Goal: Information Seeking & Learning: Learn about a topic

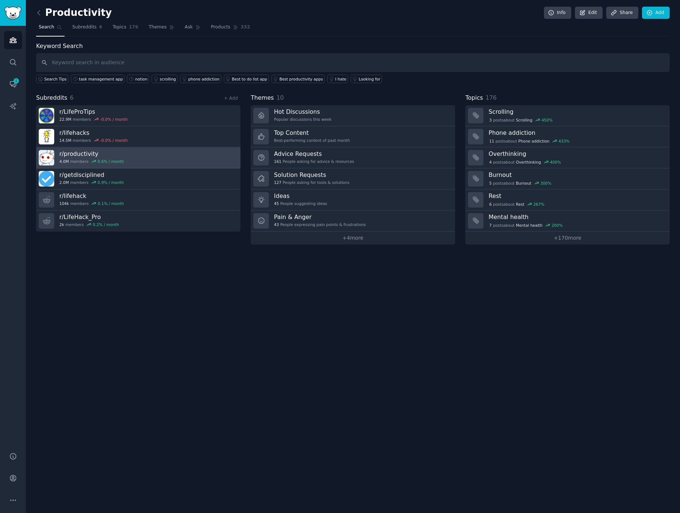
click at [135, 158] on link "r/ productivity 4.0M members 0.6 % / month" at bounding box center [138, 157] width 204 height 21
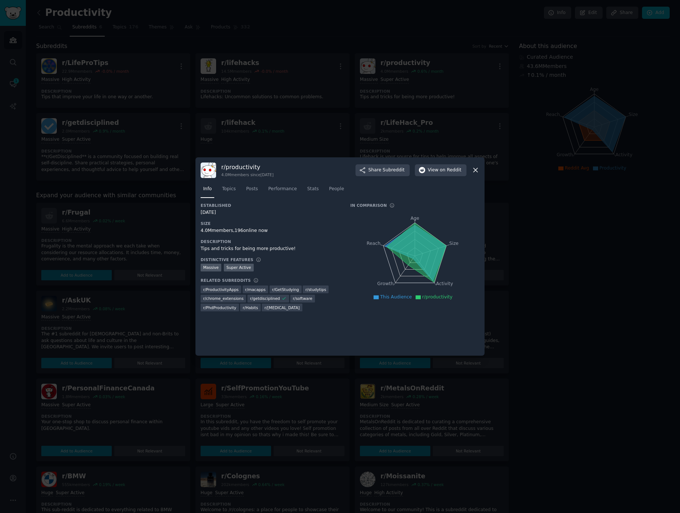
click at [477, 168] on icon at bounding box center [476, 170] width 8 height 8
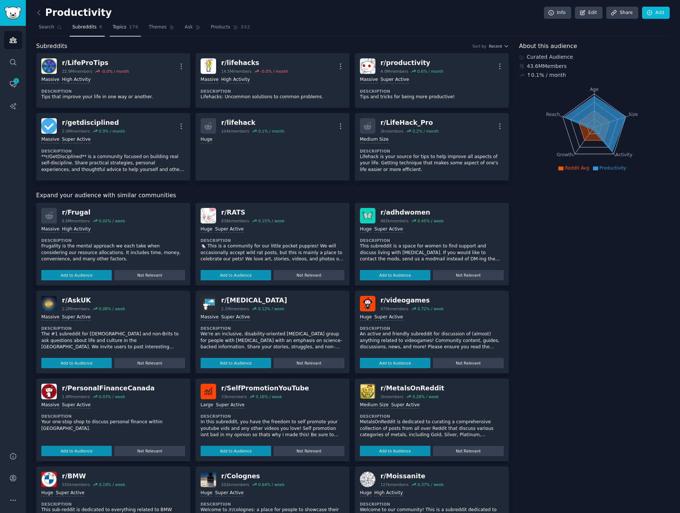
click at [122, 28] on span "Topics" at bounding box center [120, 27] width 14 height 7
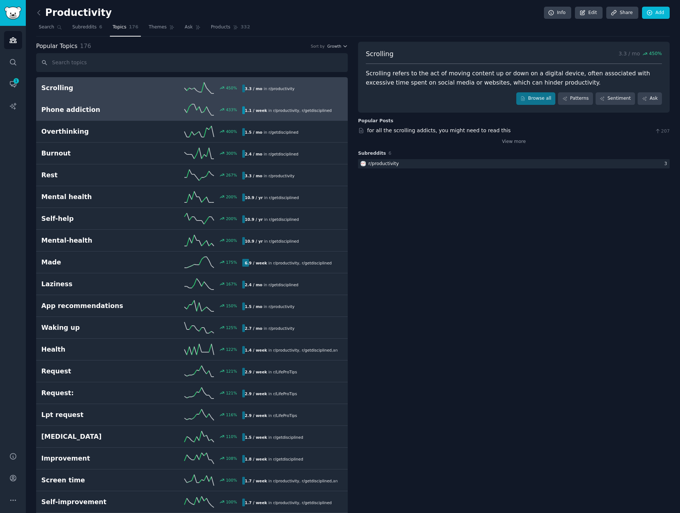
click at [127, 114] on div "Phone addiction 433 % 1.1 / week in r/ productivity , r/ getdisciplined" at bounding box center [191, 109] width 301 height 11
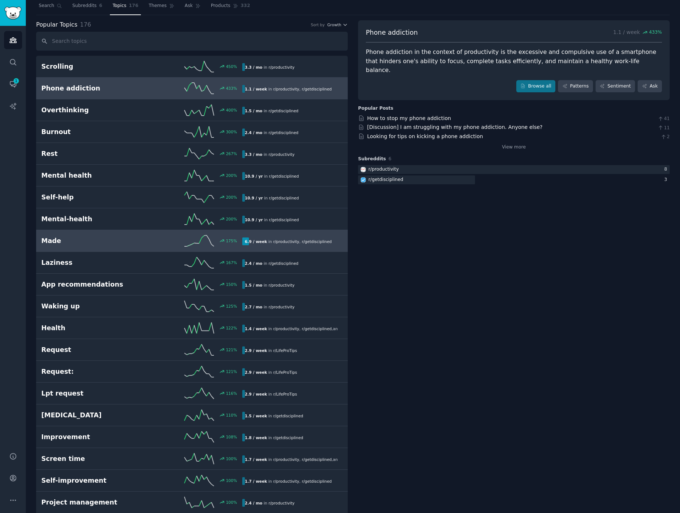
scroll to position [37, 0]
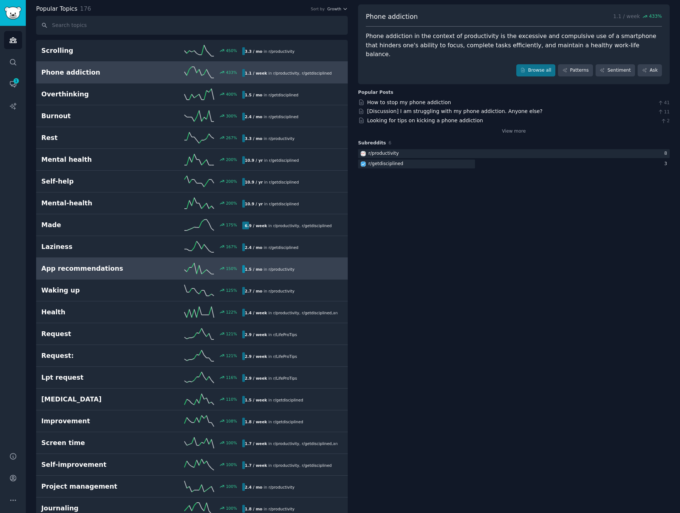
click at [69, 267] on h2 "App recommendations" at bounding box center [91, 268] width 100 height 9
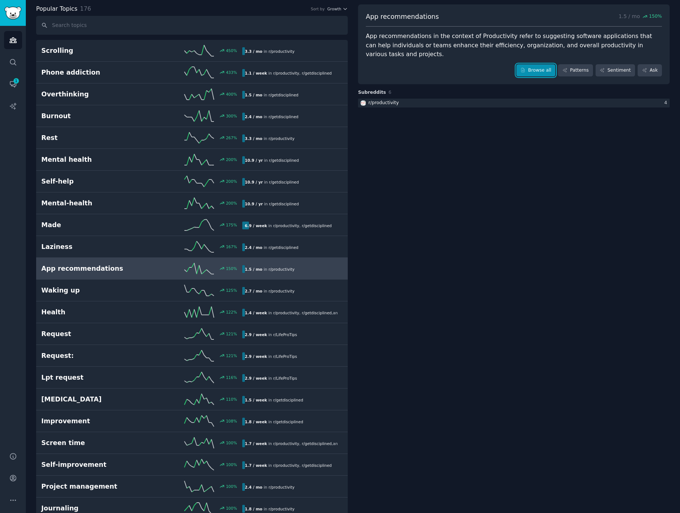
click at [530, 67] on link "Browse all" at bounding box center [536, 70] width 39 height 13
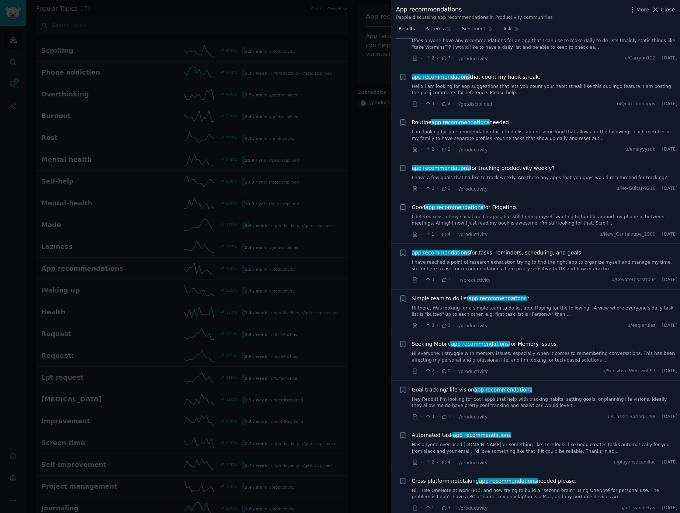
scroll to position [442, 0]
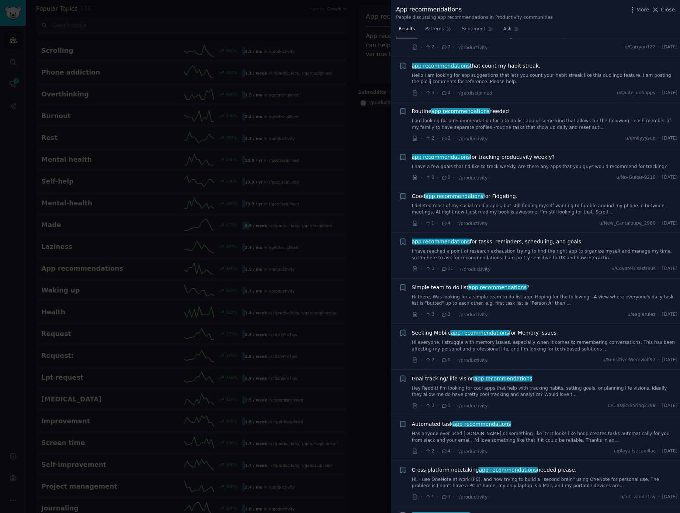
click at [521, 238] on span "app recommendations for tasks, reminders, scheduling, and goals" at bounding box center [496, 242] width 169 height 8
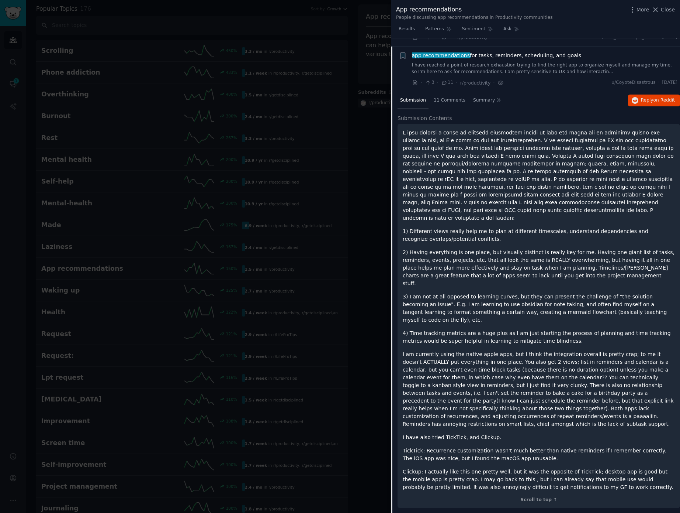
scroll to position [630, 0]
click at [367, 180] on div at bounding box center [340, 256] width 680 height 513
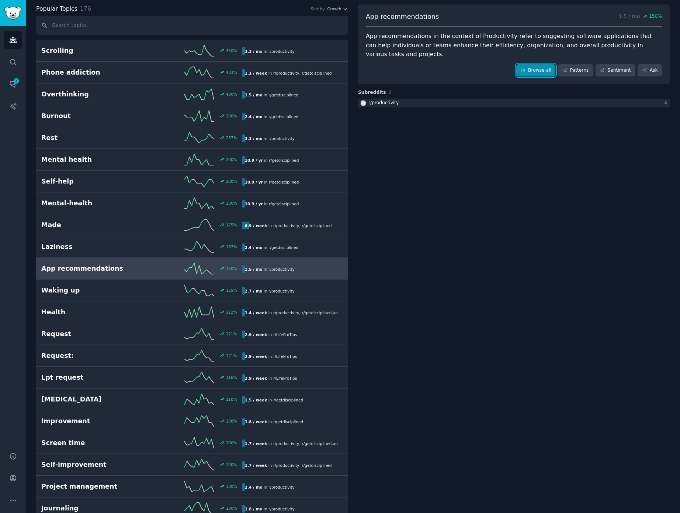
click at [534, 71] on link "Browse all" at bounding box center [536, 70] width 39 height 13
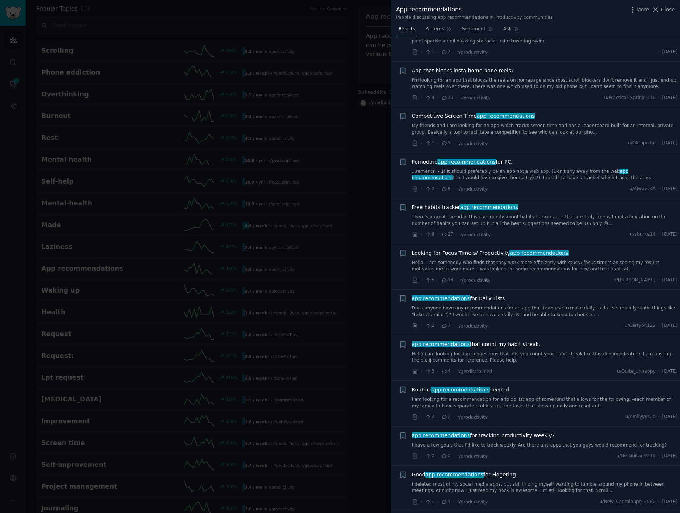
scroll to position [452, 0]
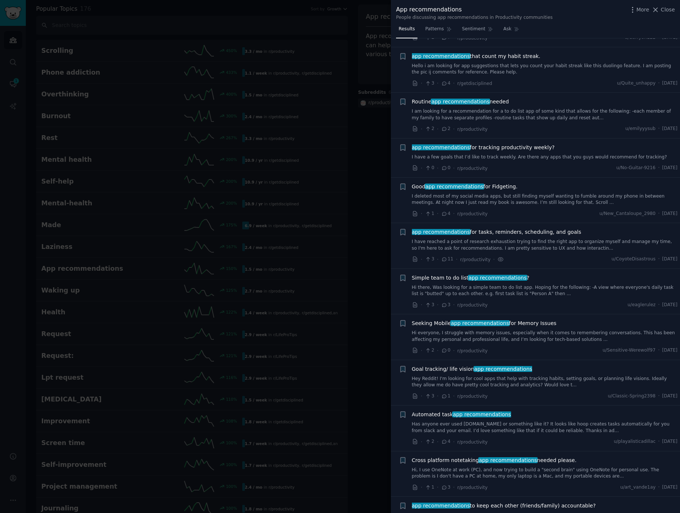
click at [522, 285] on link "Hi there, Was looking for a simple team to do list app. Hoping for the followin…" at bounding box center [545, 290] width 266 height 13
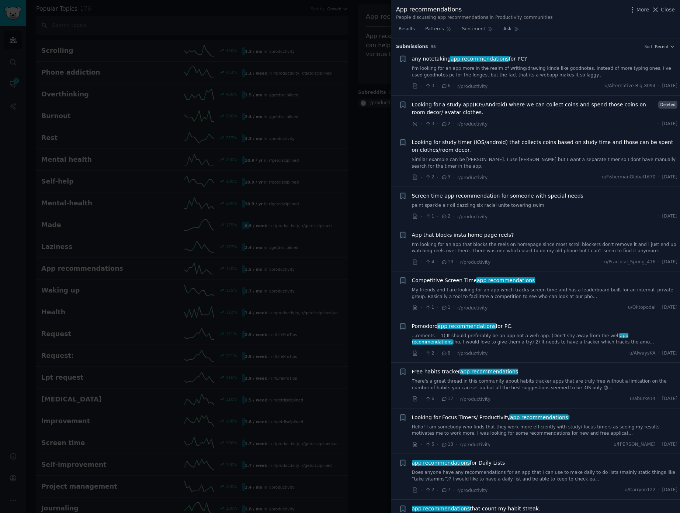
click at [356, 87] on div at bounding box center [340, 256] width 680 height 513
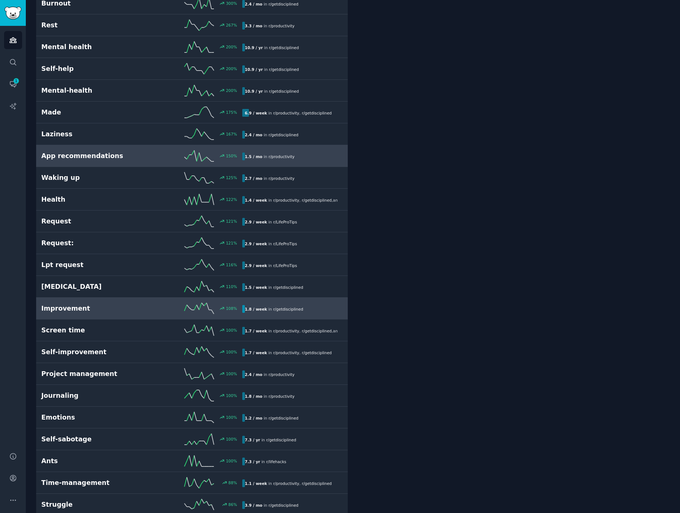
scroll to position [183, 0]
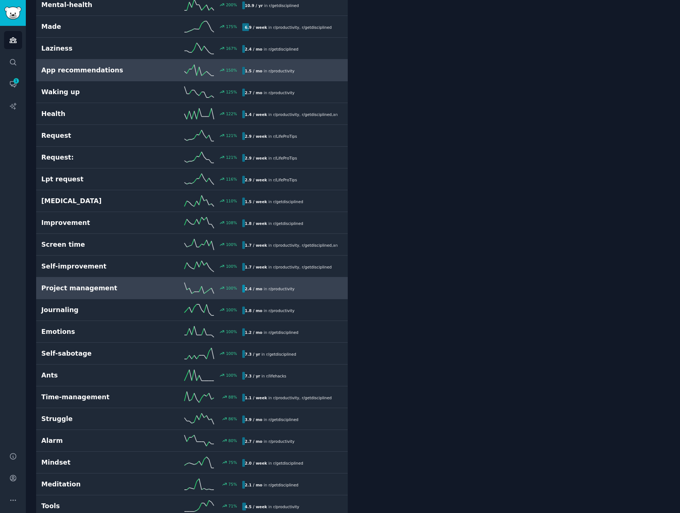
click at [79, 286] on h2 "Project management" at bounding box center [91, 287] width 100 height 9
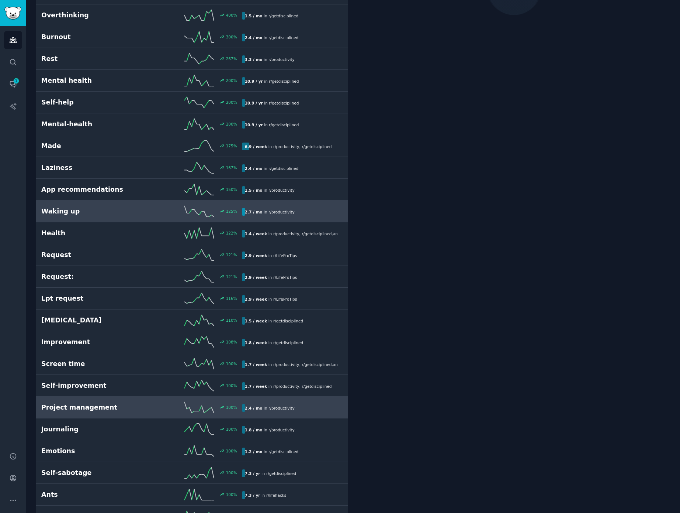
scroll to position [42, 0]
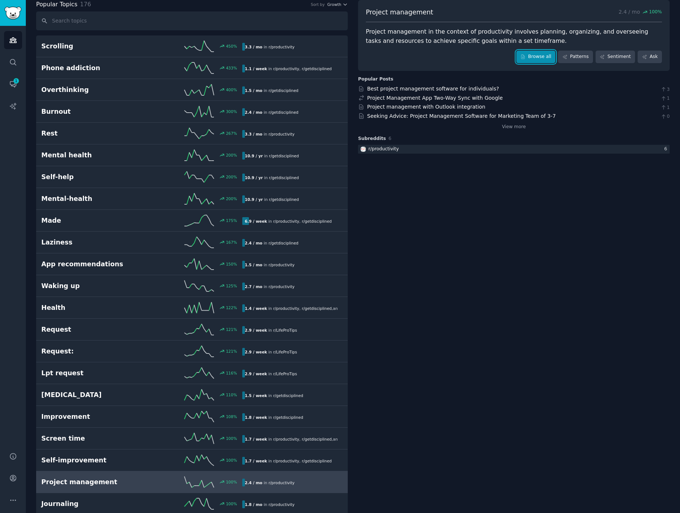
click at [535, 58] on link "Browse all" at bounding box center [536, 57] width 39 height 13
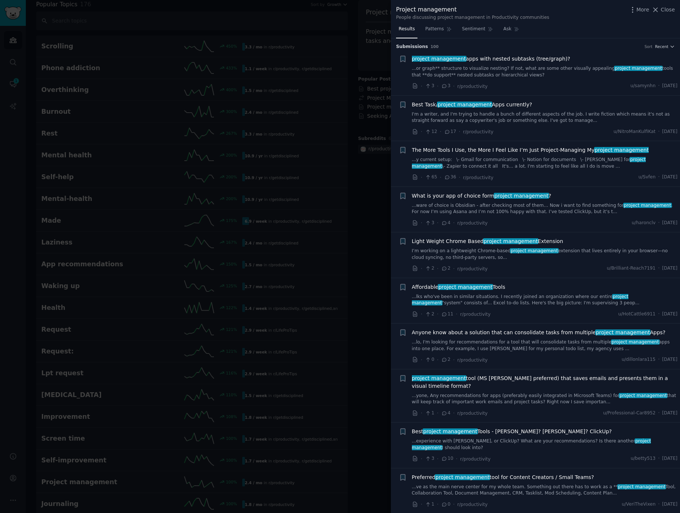
click at [546, 69] on link "...or graph** structure to visualize nesting? If not, what are some other visua…" at bounding box center [545, 71] width 266 height 13
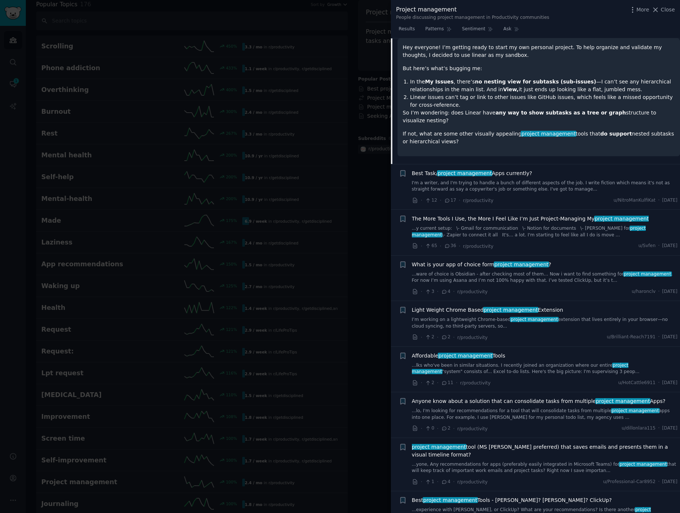
scroll to position [110, 0]
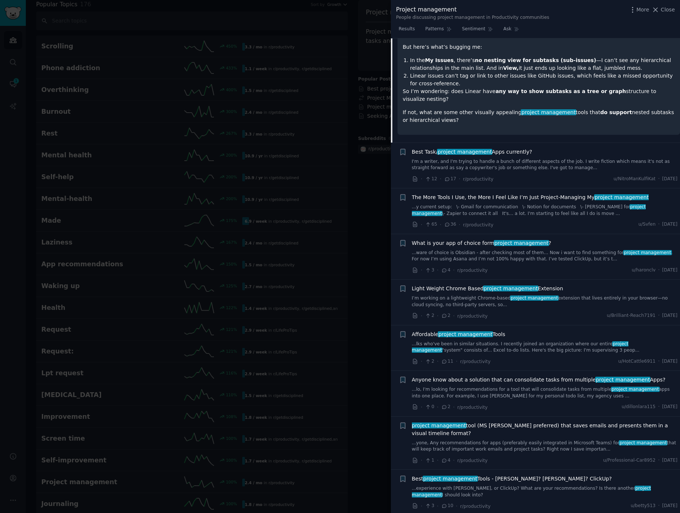
click at [472, 166] on link "I'm a writer, and I'm trying to handle a bunch of different aspects of the job.…" at bounding box center [545, 164] width 266 height 13
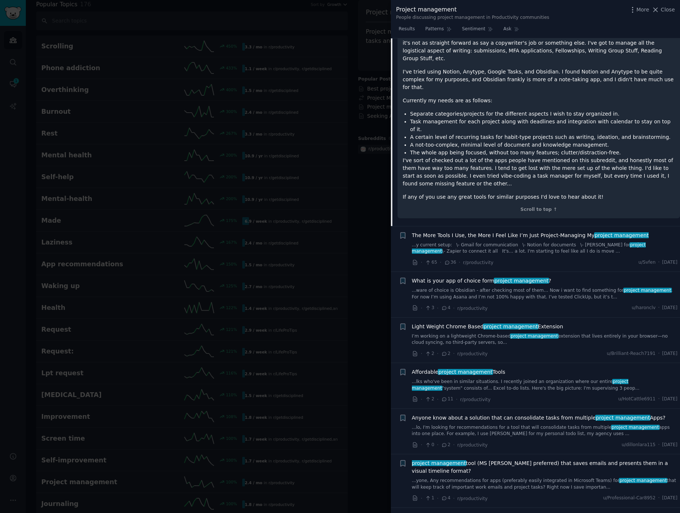
scroll to position [206, 0]
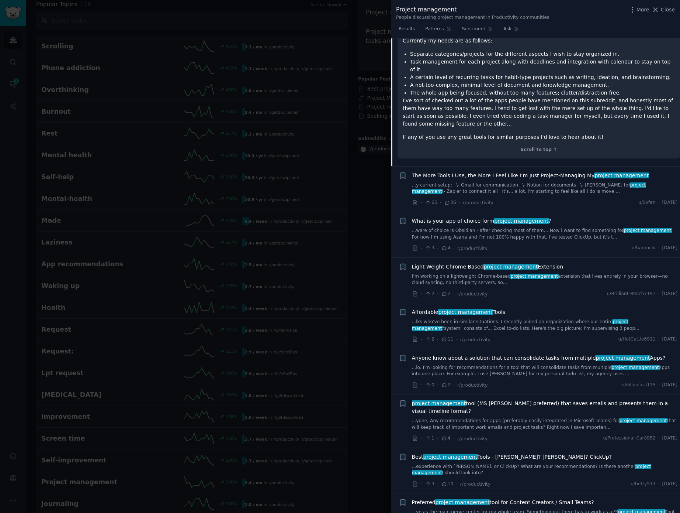
click at [555, 172] on span "The More Tools I Use, the More I Feel Like I’m Just Project-Managing My project…" at bounding box center [530, 176] width 237 height 8
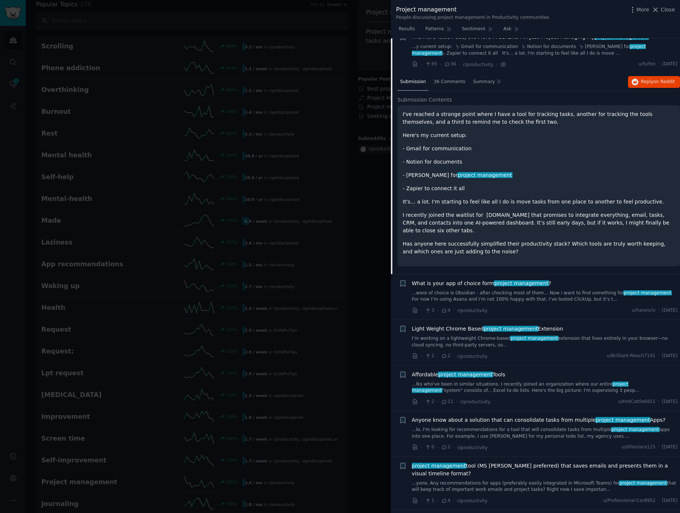
scroll to position [103, 0]
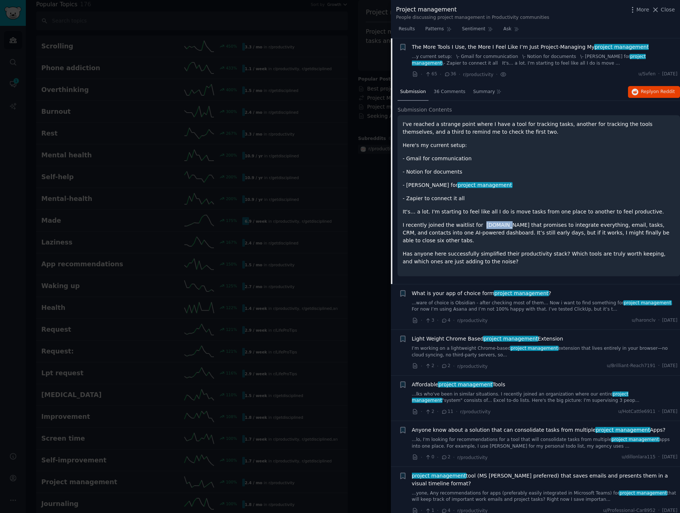
drag, startPoint x: 480, startPoint y: 225, endPoint x: 499, endPoint y: 227, distance: 18.9
click at [499, 227] on p "I recently joined the waitlist for [DOMAIN_NAME] that promises to integrate eve…" at bounding box center [539, 232] width 272 height 23
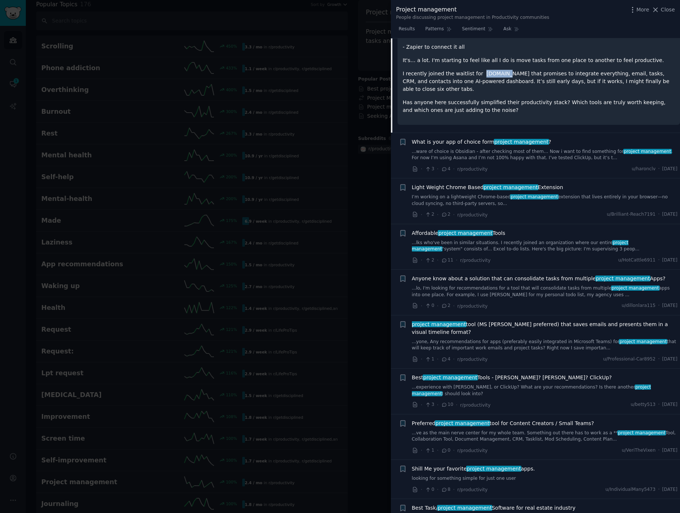
scroll to position [268, 0]
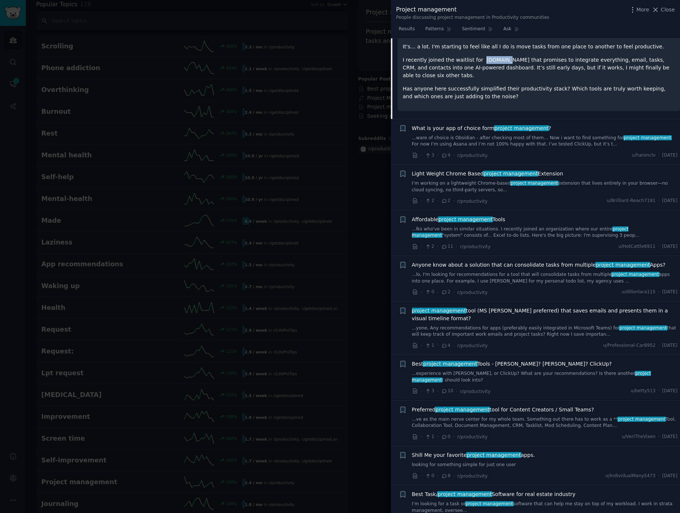
click at [471, 226] on link "...lks who've been in similar situations. I recently joined an organization whe…" at bounding box center [545, 232] width 266 height 13
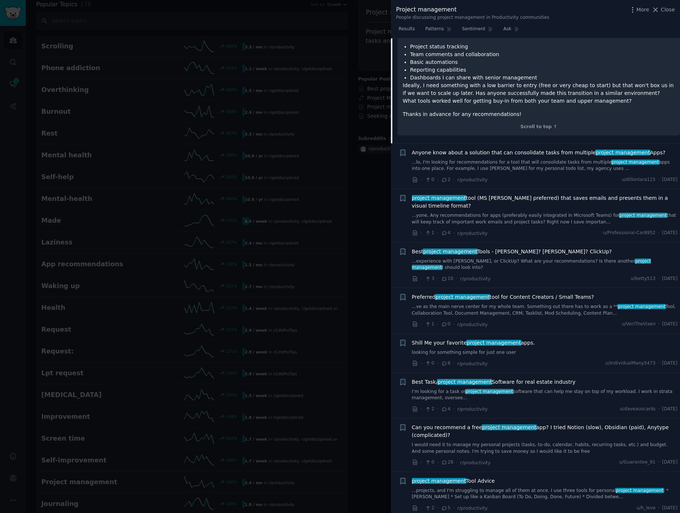
scroll to position [430, 0]
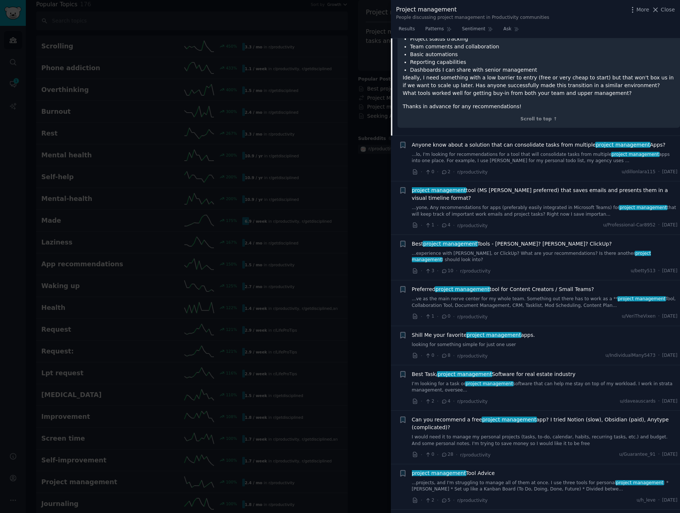
click at [522, 250] on link "...experience with [PERSON_NAME], or ClickUp? What are your recommendations? Is…" at bounding box center [545, 256] width 266 height 13
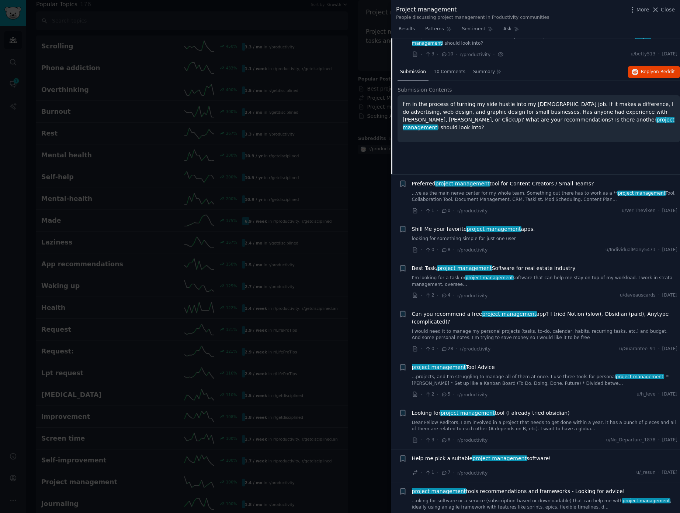
scroll to position [384, 0]
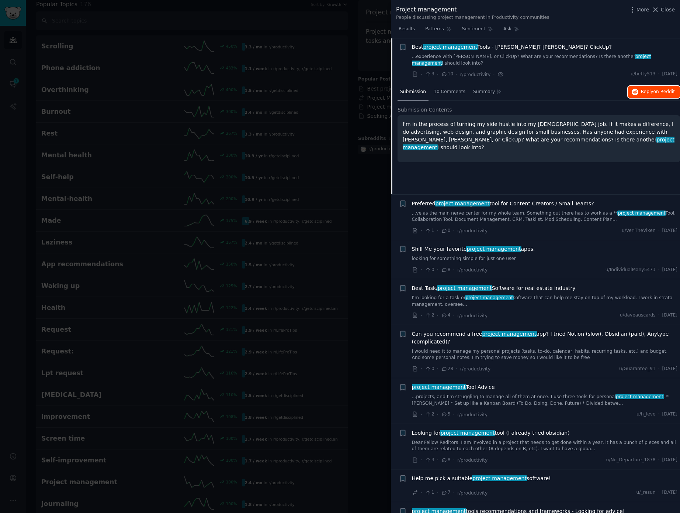
click at [643, 94] on span "Reply on Reddit" at bounding box center [658, 92] width 34 height 7
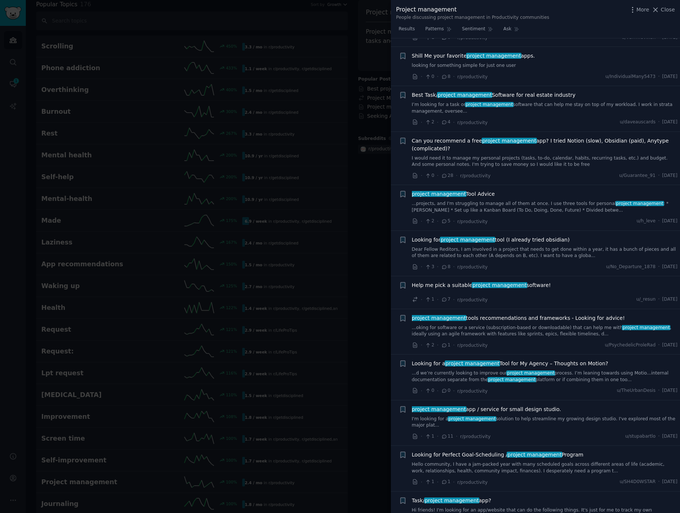
scroll to position [589, 0]
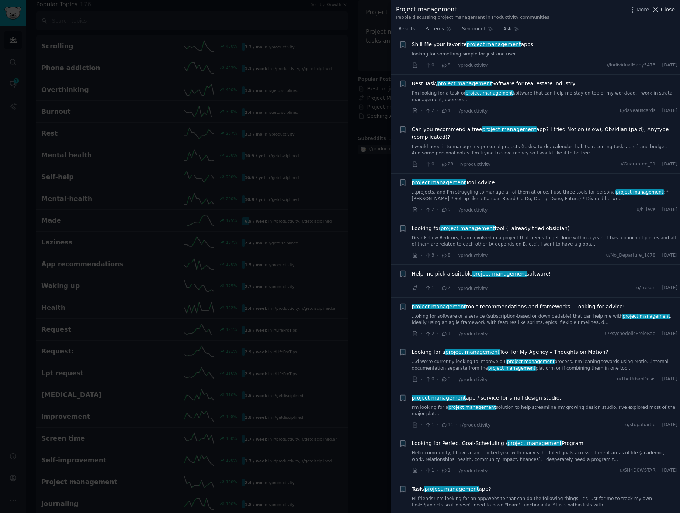
click at [663, 11] on span "Close" at bounding box center [668, 10] width 14 height 8
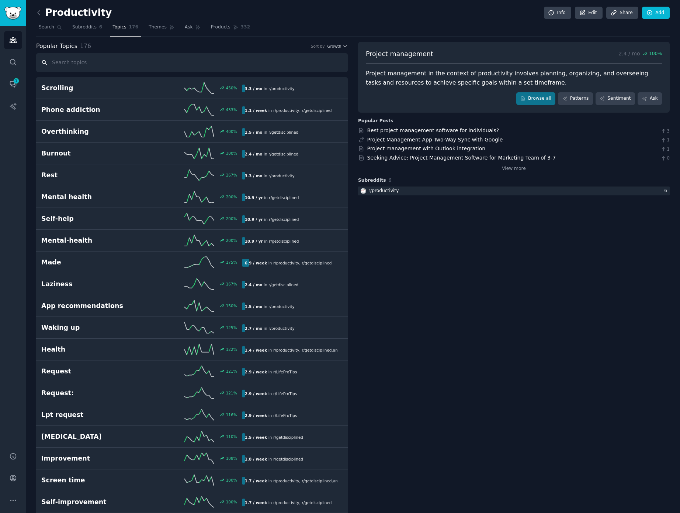
click at [96, 65] on input "text" at bounding box center [192, 62] width 312 height 19
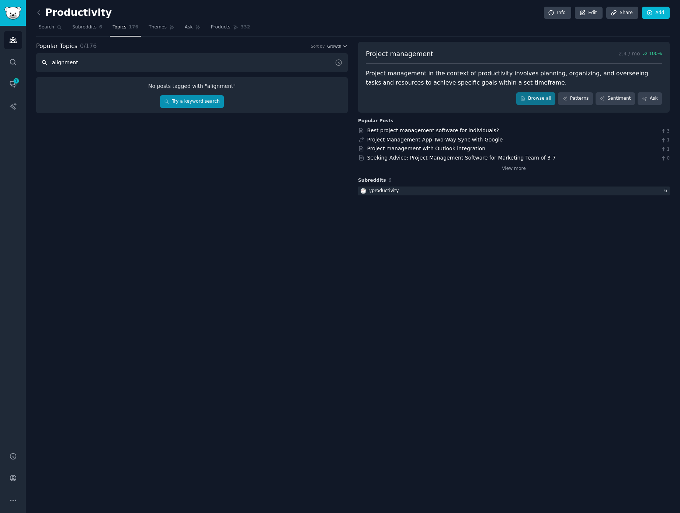
type input "alignment"
click at [180, 100] on link "Try a keyword search" at bounding box center [192, 101] width 64 height 13
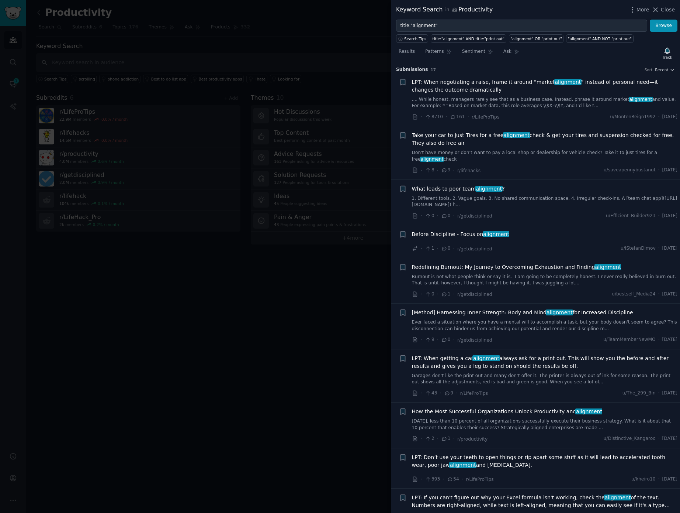
click at [532, 199] on link "1. Different tools. 2. Vague goals. 3. No shared communication space. 4. Irregu…" at bounding box center [545, 201] width 266 height 13
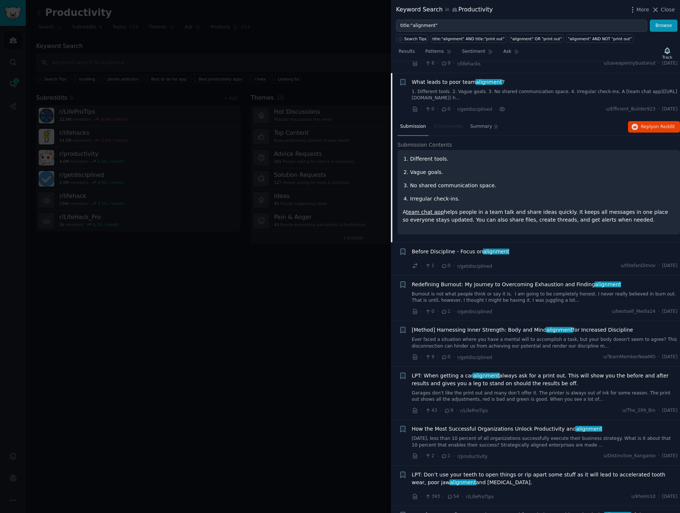
scroll to position [118, 0]
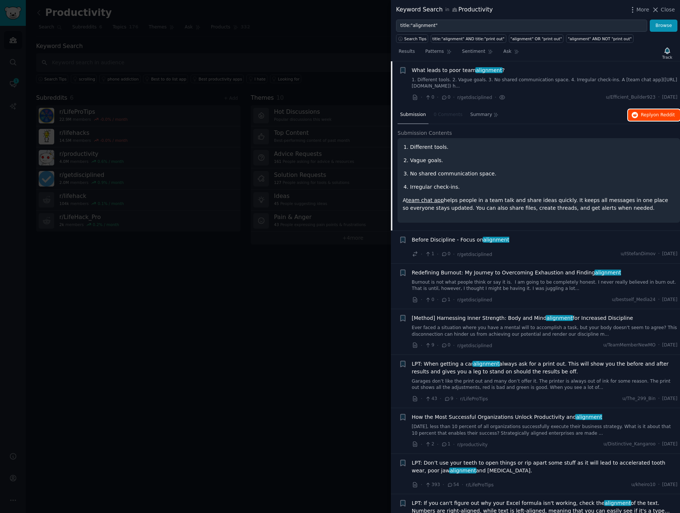
click at [655, 117] on span "on Reddit" at bounding box center [664, 114] width 21 height 5
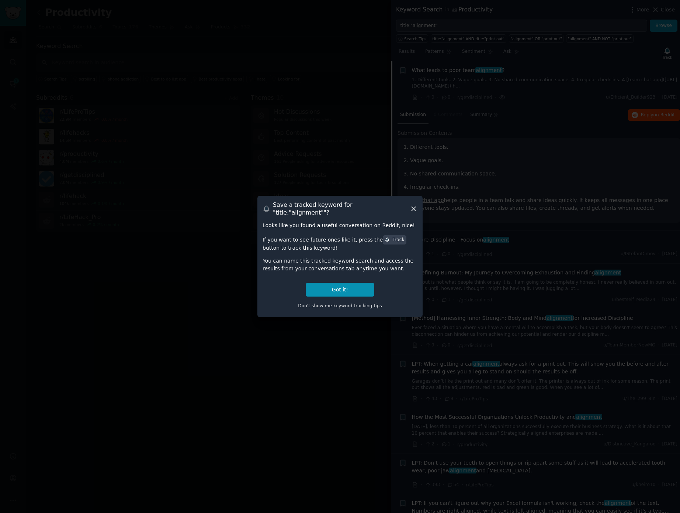
click at [414, 209] on icon at bounding box center [414, 209] width 8 height 8
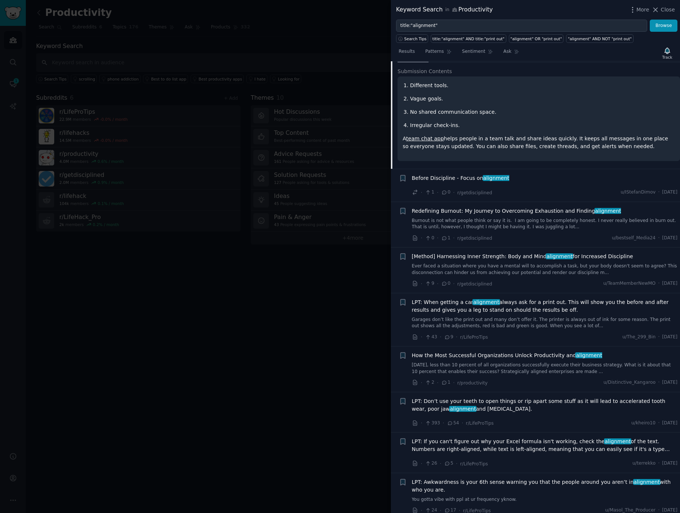
scroll to position [196, 0]
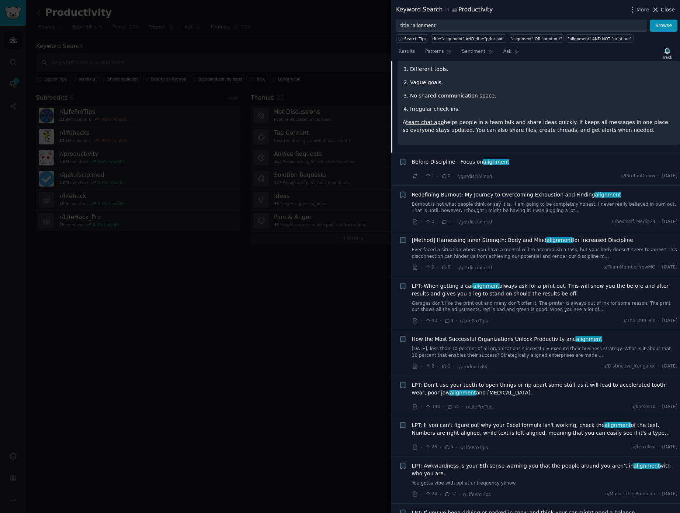
click at [667, 8] on span "Close" at bounding box center [668, 10] width 14 height 8
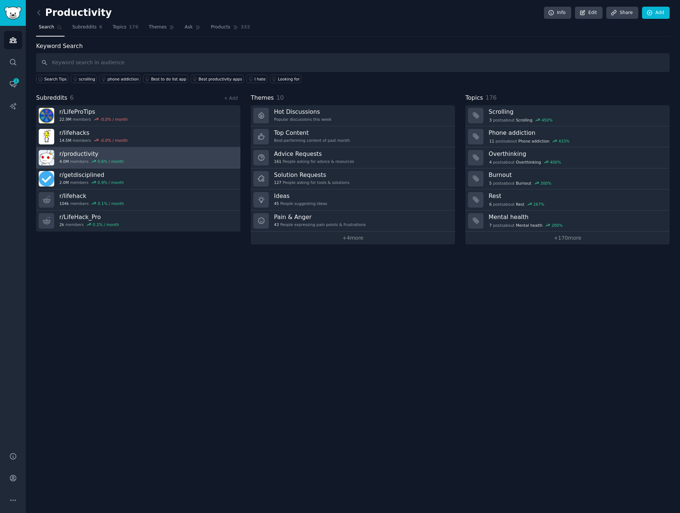
click at [127, 160] on link "r/ productivity 4.0M members 0.6 % / month" at bounding box center [138, 157] width 204 height 21
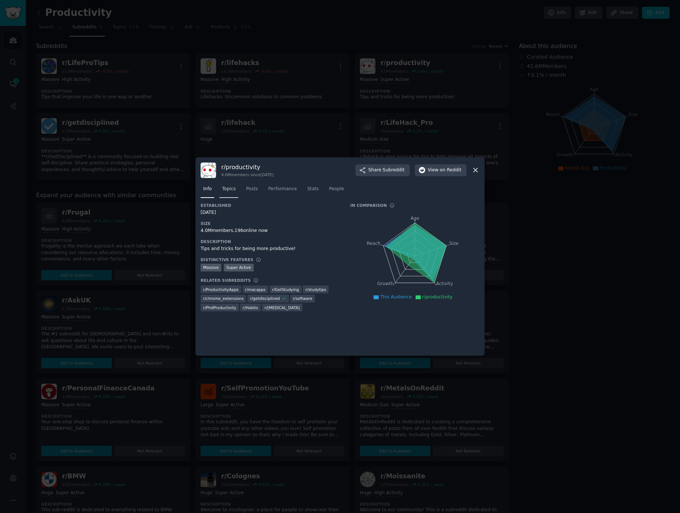
click at [223, 188] on span "Topics" at bounding box center [229, 189] width 14 height 7
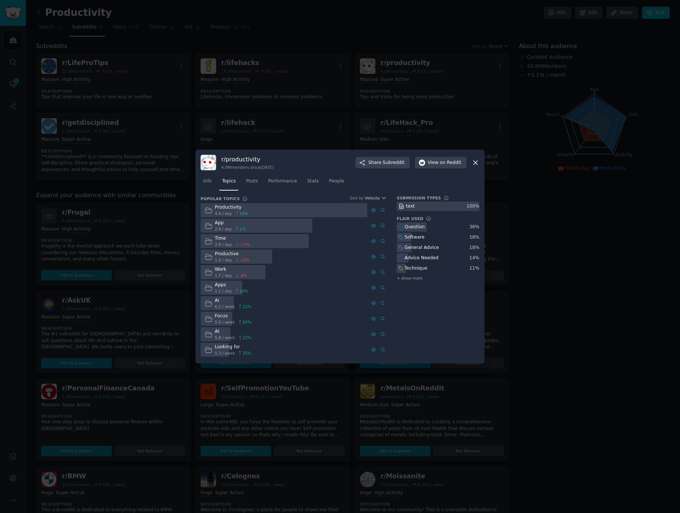
click at [242, 225] on div "App" at bounding box center [230, 223] width 31 height 7
click at [382, 225] on icon at bounding box center [382, 225] width 5 height 5
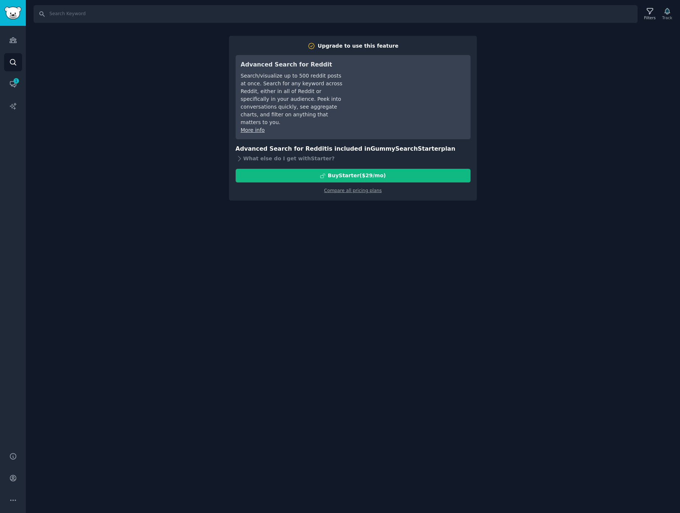
click at [549, 79] on div "Search Filters Track Upgrade to use this feature Advanced Search for Reddit Sea…" at bounding box center [353, 256] width 655 height 513
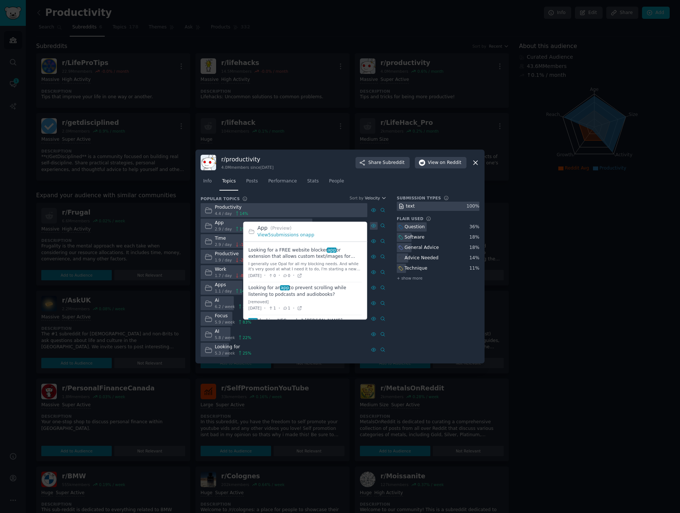
click at [375, 225] on icon at bounding box center [373, 225] width 5 height 5
click at [299, 234] on link "View 5 submissions on app" at bounding box center [286, 234] width 57 height 5
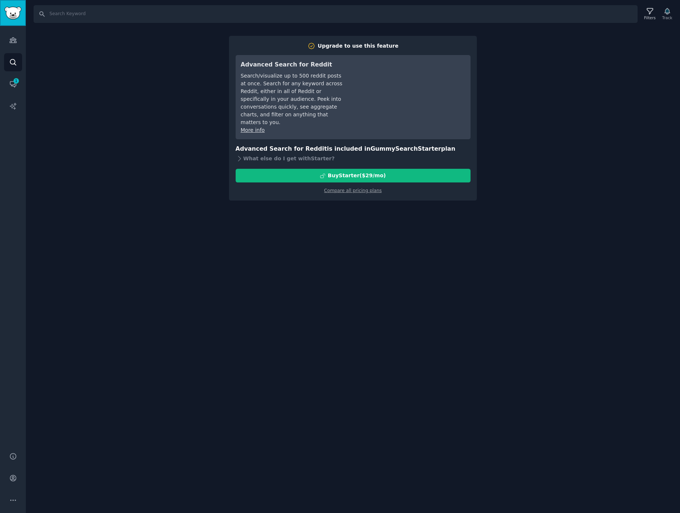
click at [18, 15] on img "Sidebar" at bounding box center [12, 13] width 17 height 13
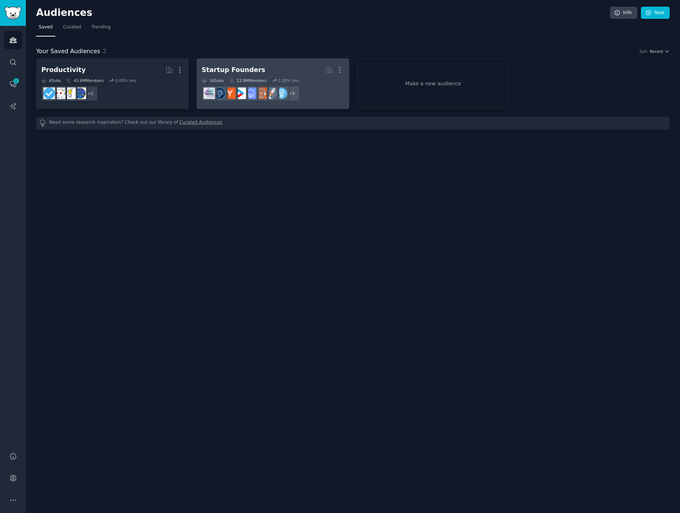
click at [234, 69] on div "Startup Founders" at bounding box center [233, 69] width 63 height 9
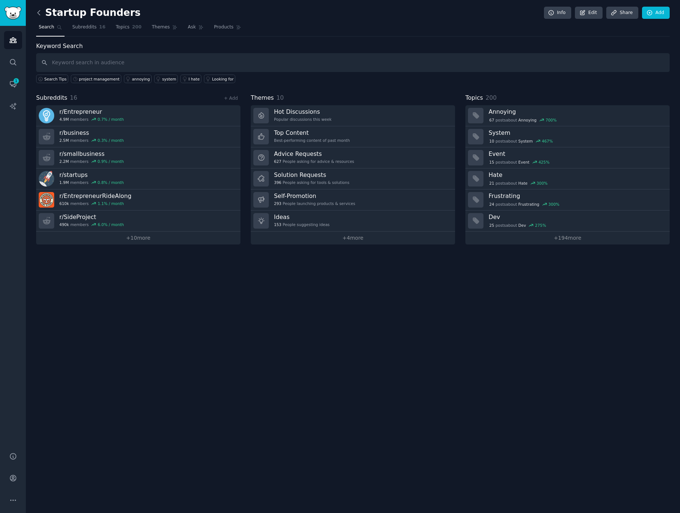
click at [40, 12] on icon at bounding box center [39, 13] width 8 height 8
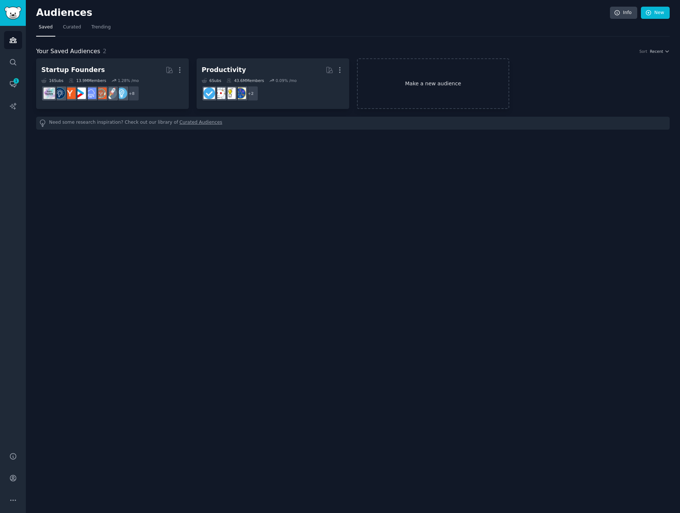
click at [444, 88] on link "Make a new audience" at bounding box center [433, 83] width 153 height 51
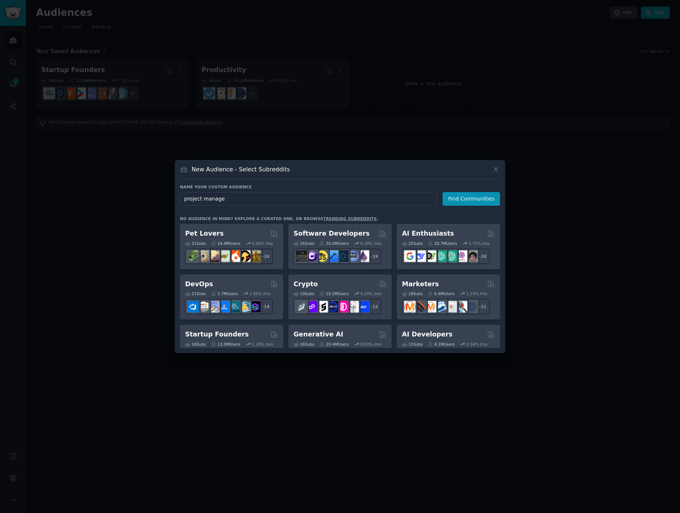
type input "project manager"
click button "Find Communities" at bounding box center [472, 199] width 58 height 14
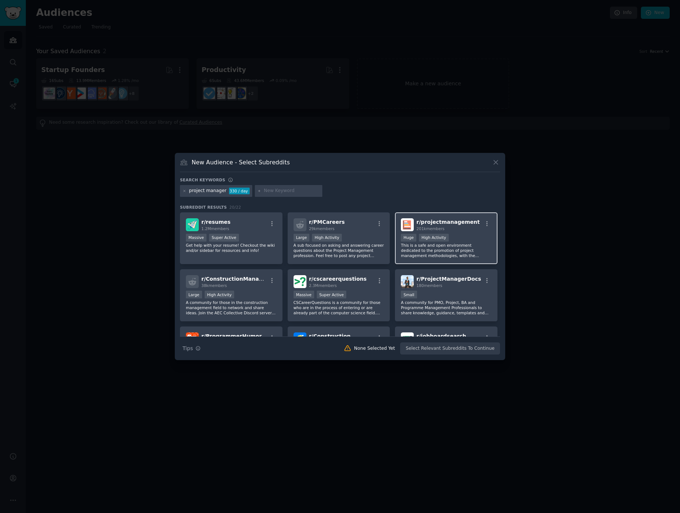
click at [447, 221] on span "r/ projectmanagement" at bounding box center [448, 222] width 63 height 6
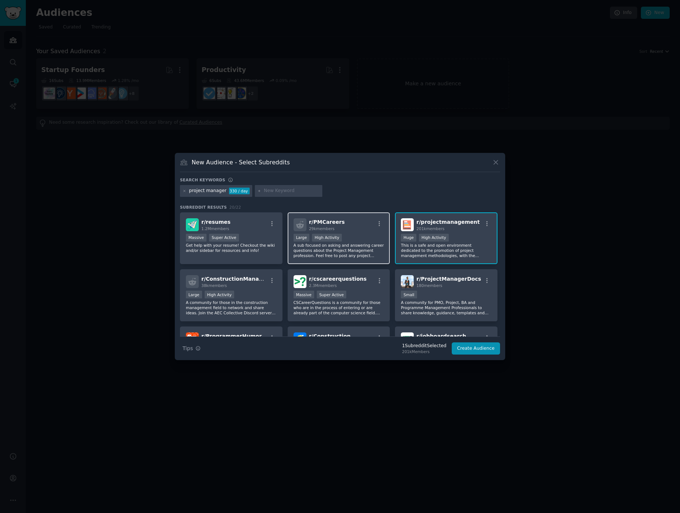
click at [362, 221] on div "r/ PMCareers 29k members" at bounding box center [339, 224] width 91 height 13
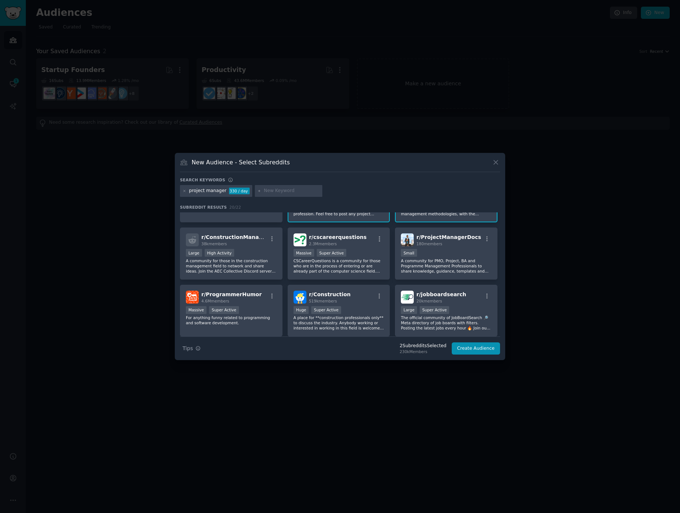
scroll to position [48, 0]
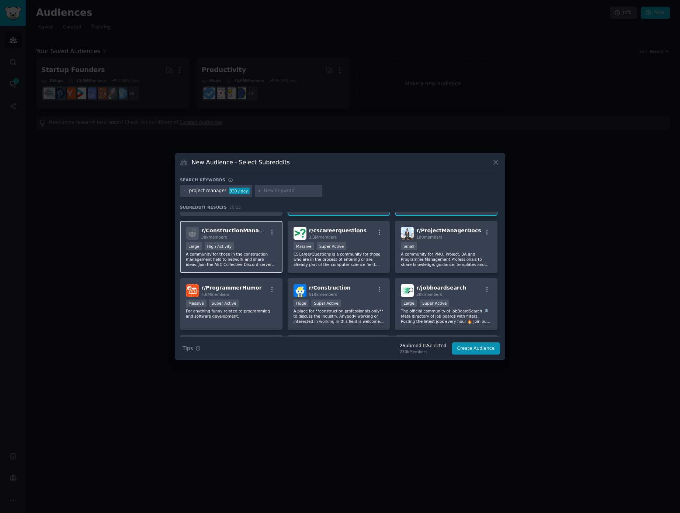
click at [248, 242] on div "Large High Activity" at bounding box center [231, 246] width 91 height 9
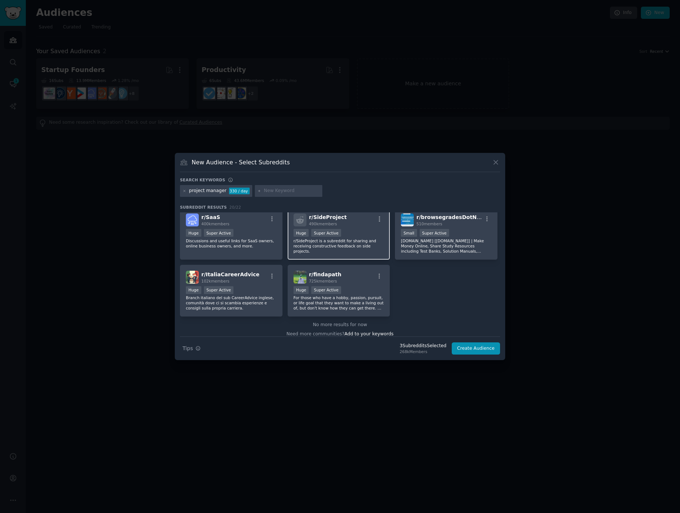
scroll to position [296, 0]
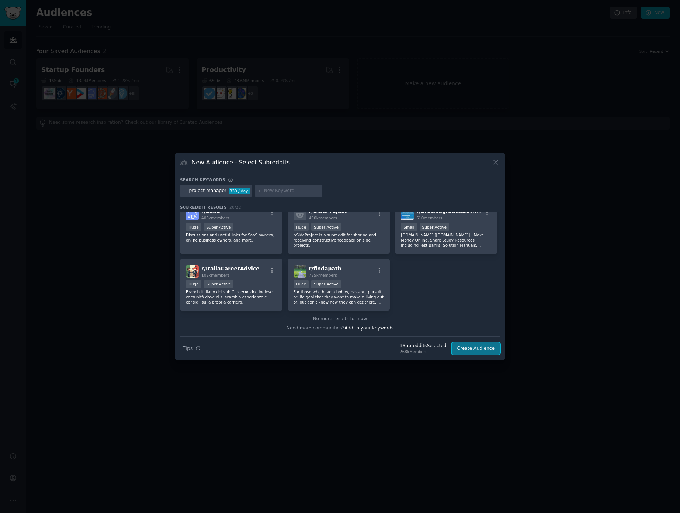
click at [486, 349] on button "Create Audience" at bounding box center [476, 348] width 49 height 13
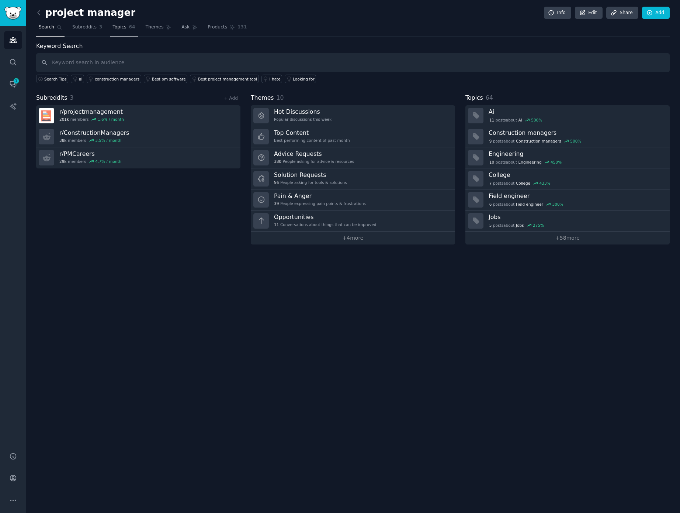
click at [124, 31] on link "Topics 64" at bounding box center [124, 28] width 28 height 15
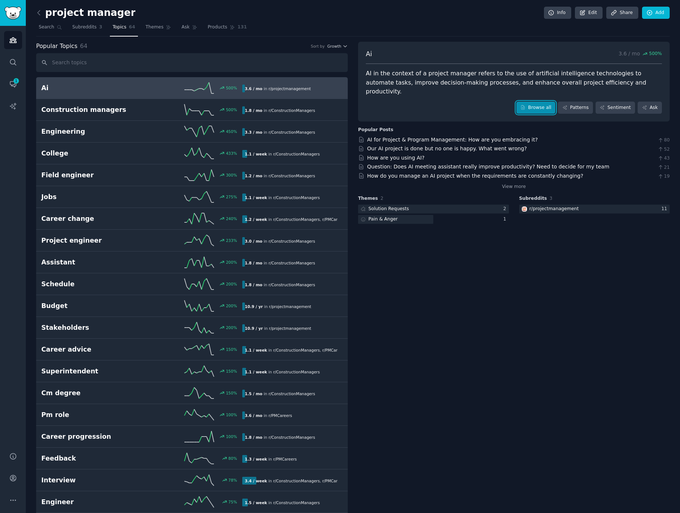
click at [539, 101] on link "Browse all" at bounding box center [536, 107] width 39 height 13
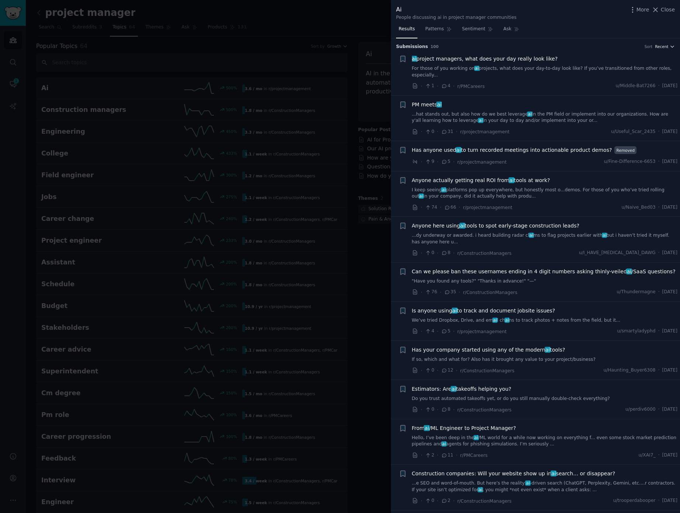
click at [667, 45] on button "Recent" at bounding box center [665, 46] width 20 height 5
click at [663, 10] on span "Close" at bounding box center [668, 10] width 14 height 8
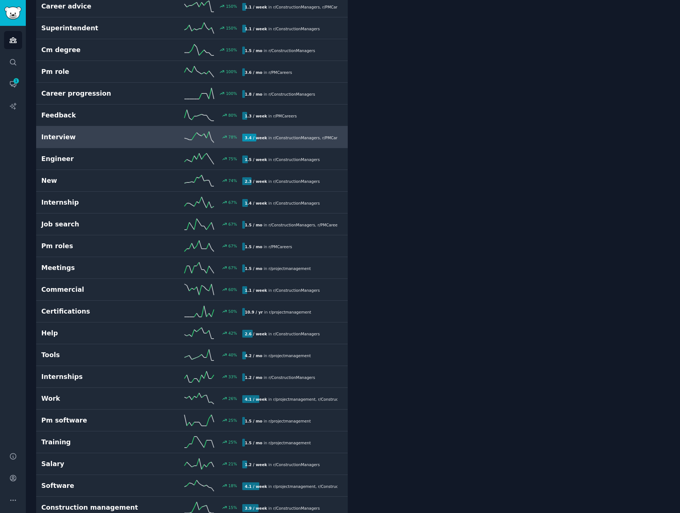
scroll to position [347, 0]
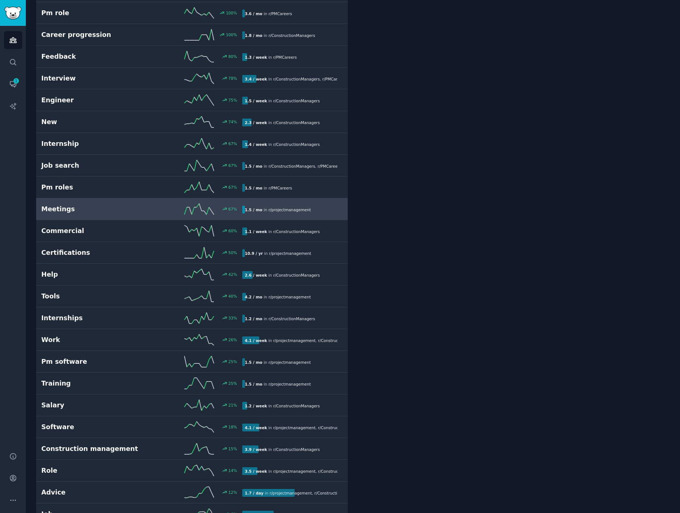
click at [103, 209] on h2 "Meetings" at bounding box center [91, 208] width 100 height 9
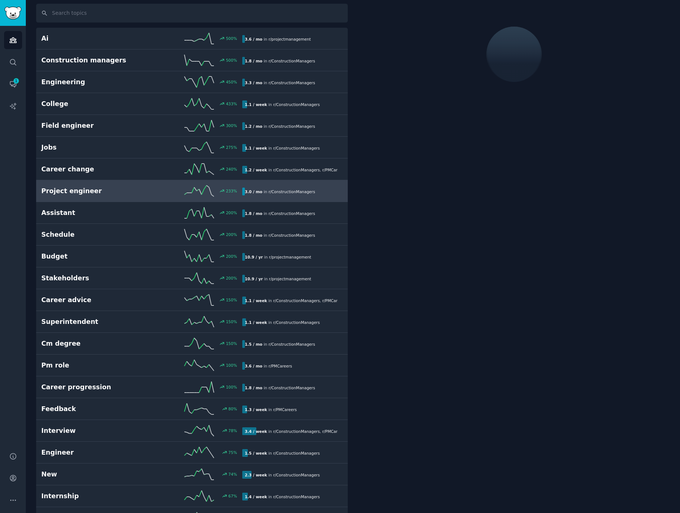
scroll to position [42, 0]
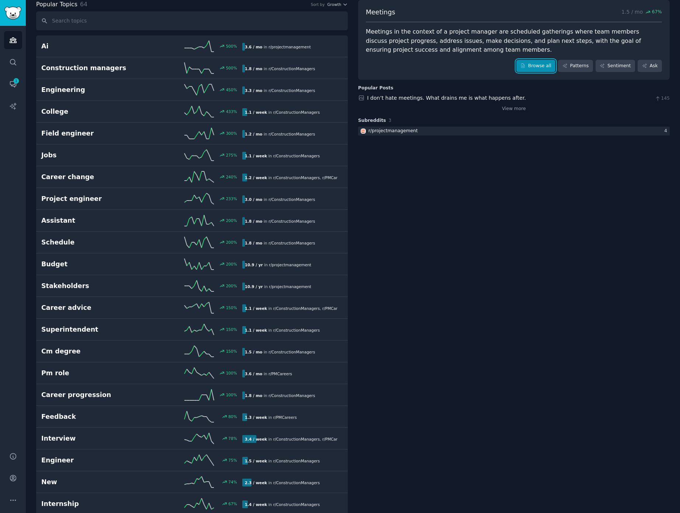
click at [534, 69] on link "Browse all" at bounding box center [536, 66] width 39 height 13
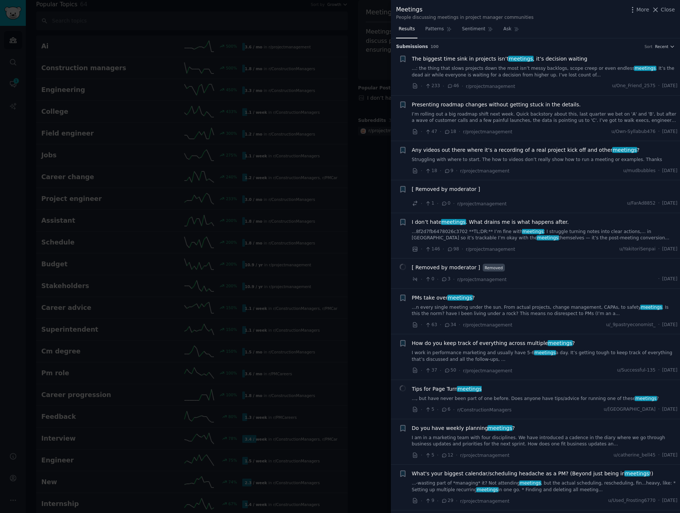
click at [566, 68] on link "...: the thing that slows projects down the most isn’t messy backlogs, scope cr…" at bounding box center [545, 71] width 266 height 13
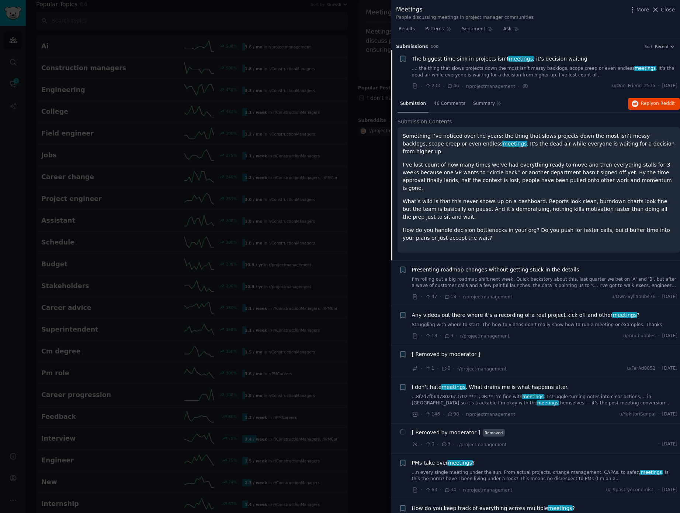
scroll to position [12, 0]
